Goal: Browse casually

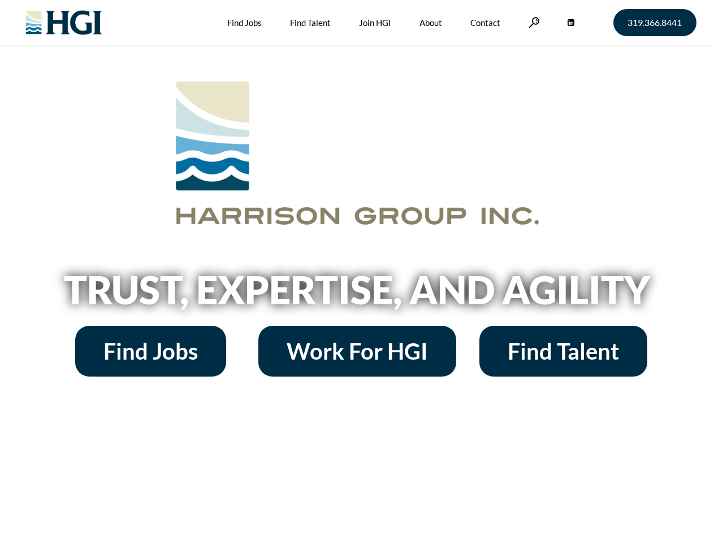
click at [357, 271] on h2 "Trust, Expertise, and Agility" at bounding box center [357, 290] width 644 height 38
click at [532, 22] on link at bounding box center [533, 22] width 11 height 11
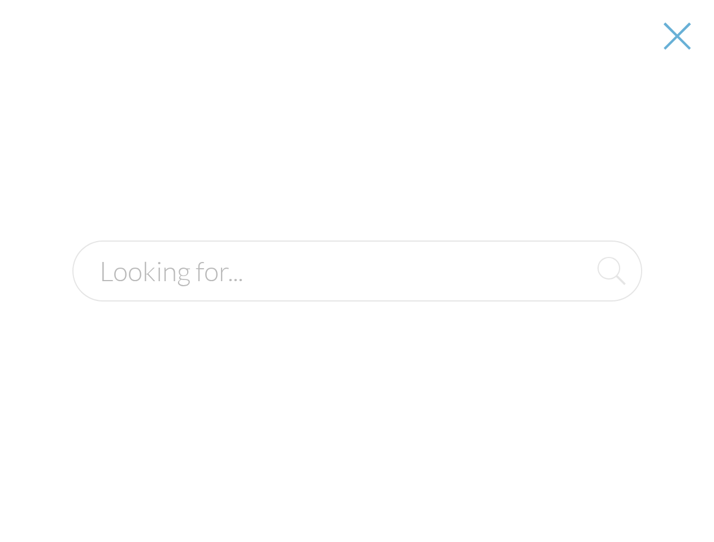
click at [357, 294] on h2 "Trust, Expertise, and Agility" at bounding box center [357, 290] width 644 height 38
